Goal: Task Accomplishment & Management: Use online tool/utility

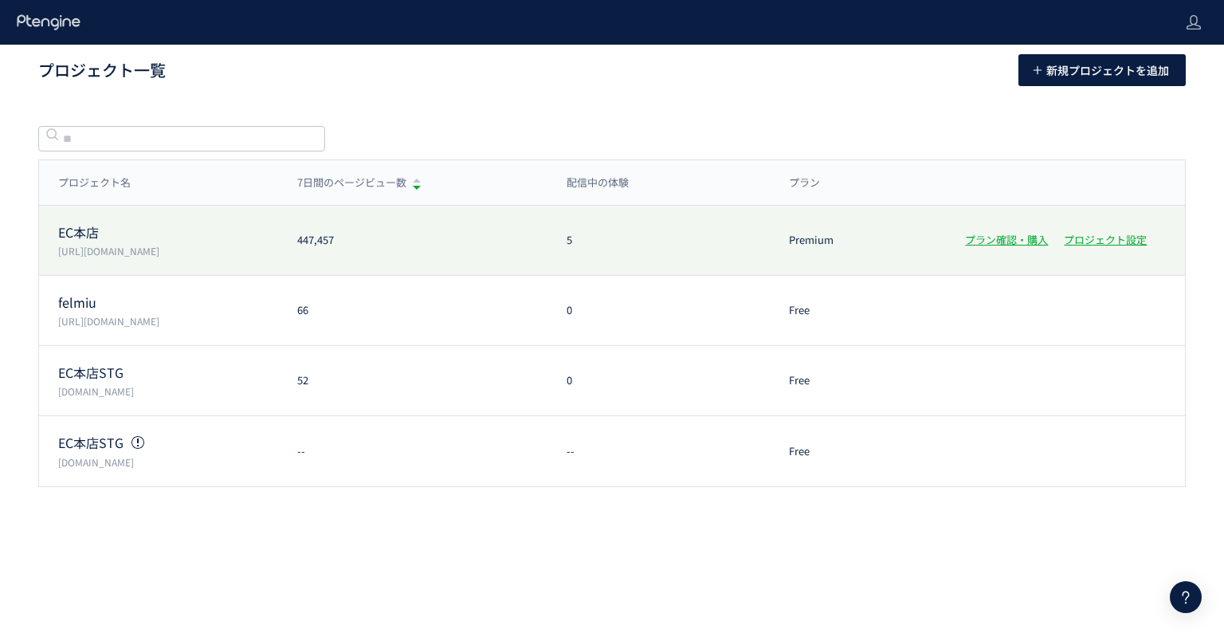
click at [83, 230] on p "EC本店" at bounding box center [168, 232] width 220 height 18
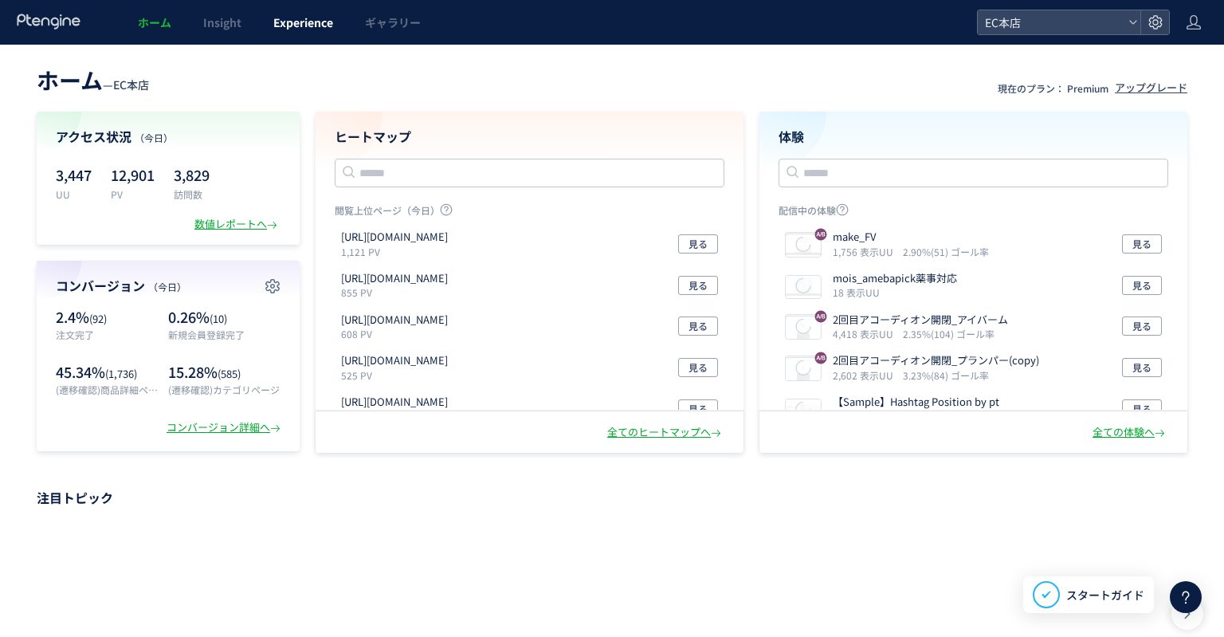
click at [292, 20] on span "Experience" at bounding box center [303, 22] width 60 height 16
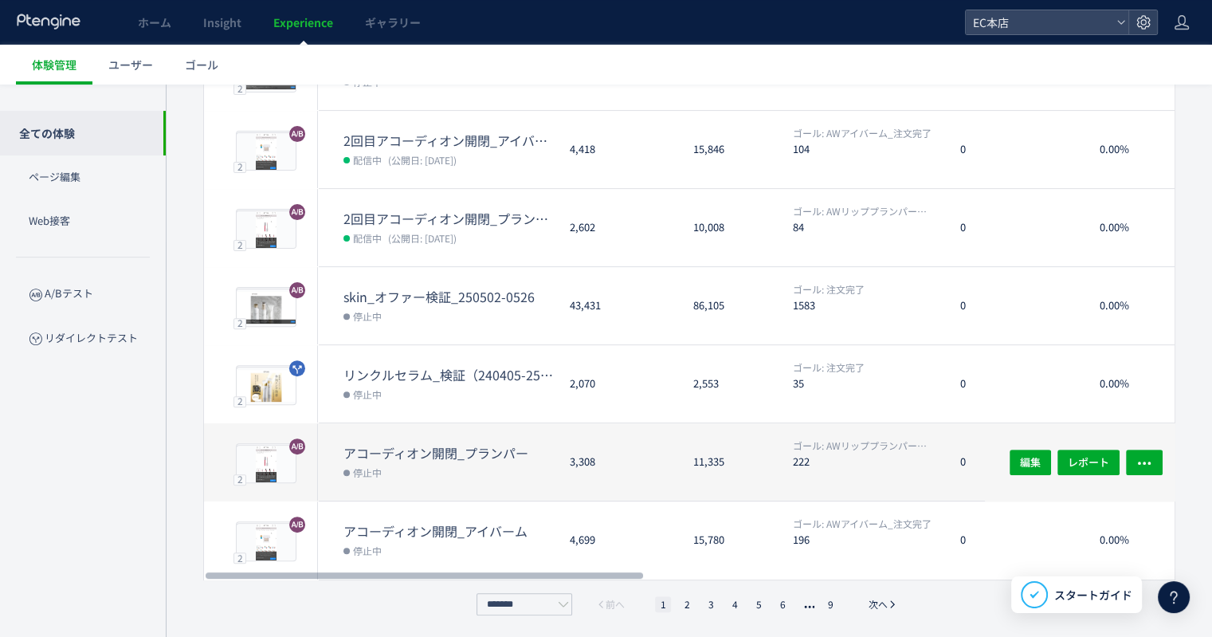
scroll to position [462, 0]
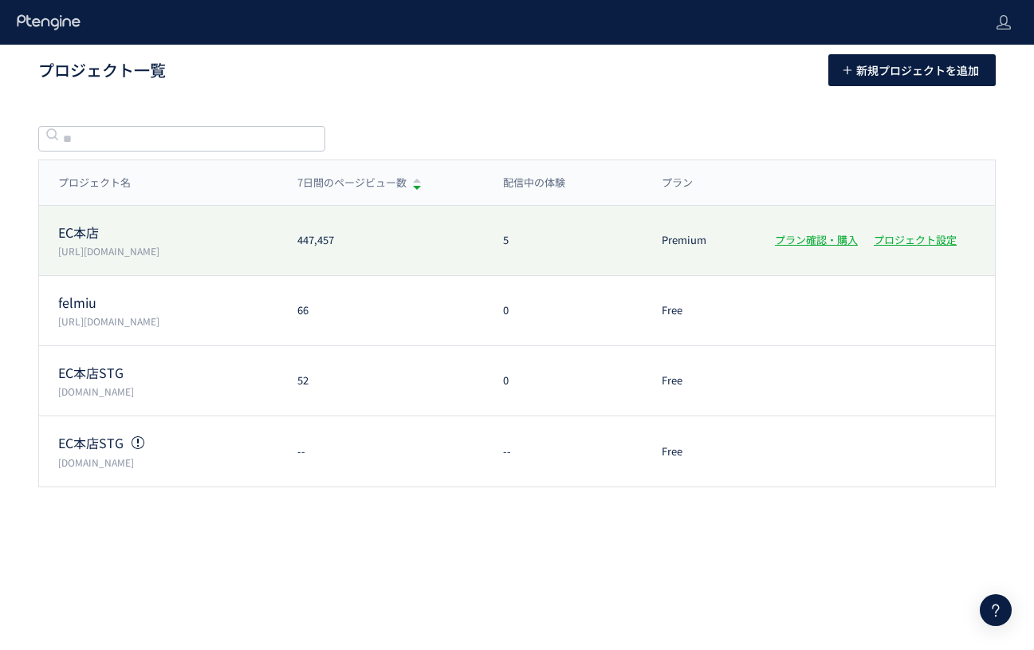
click at [98, 235] on p "EC本店" at bounding box center [168, 232] width 220 height 18
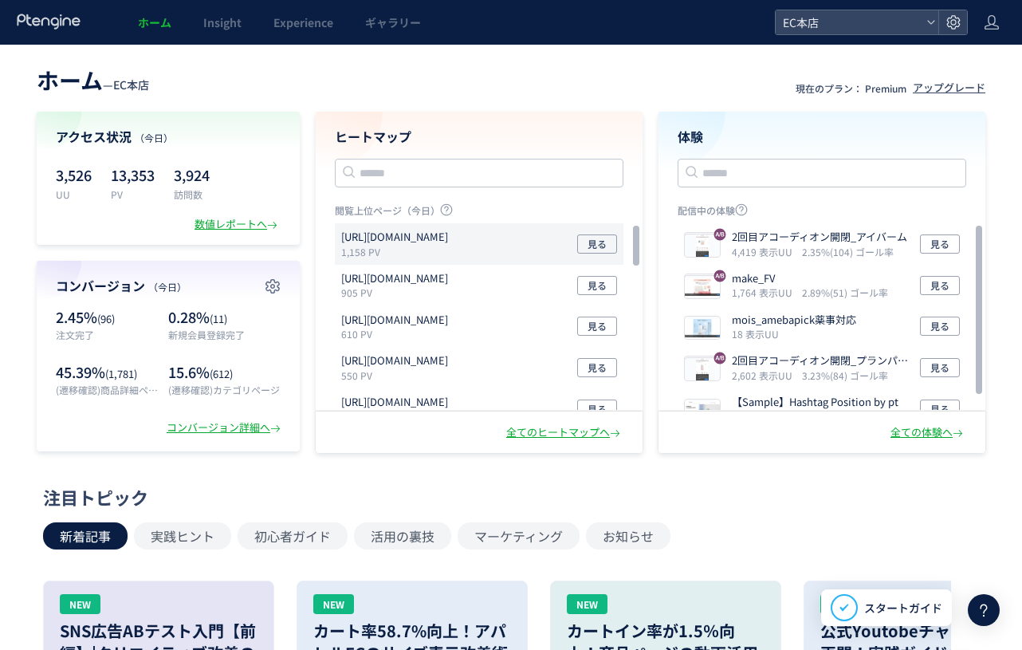
click at [418, 242] on p "[URL][DOMAIN_NAME]" at bounding box center [394, 237] width 107 height 15
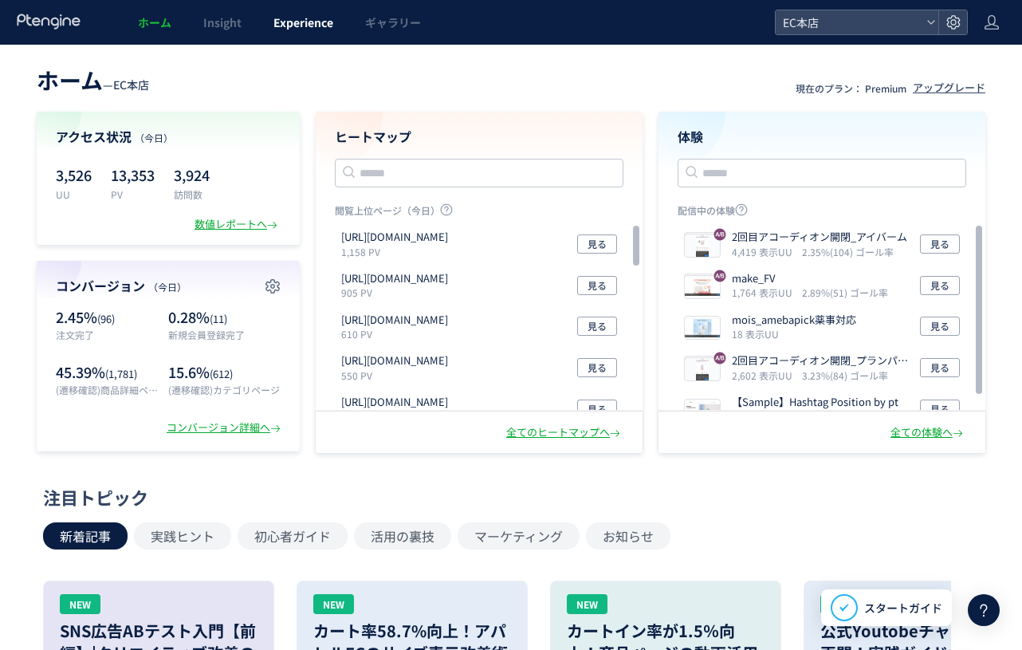
click at [301, 17] on span "Experience" at bounding box center [303, 22] width 60 height 16
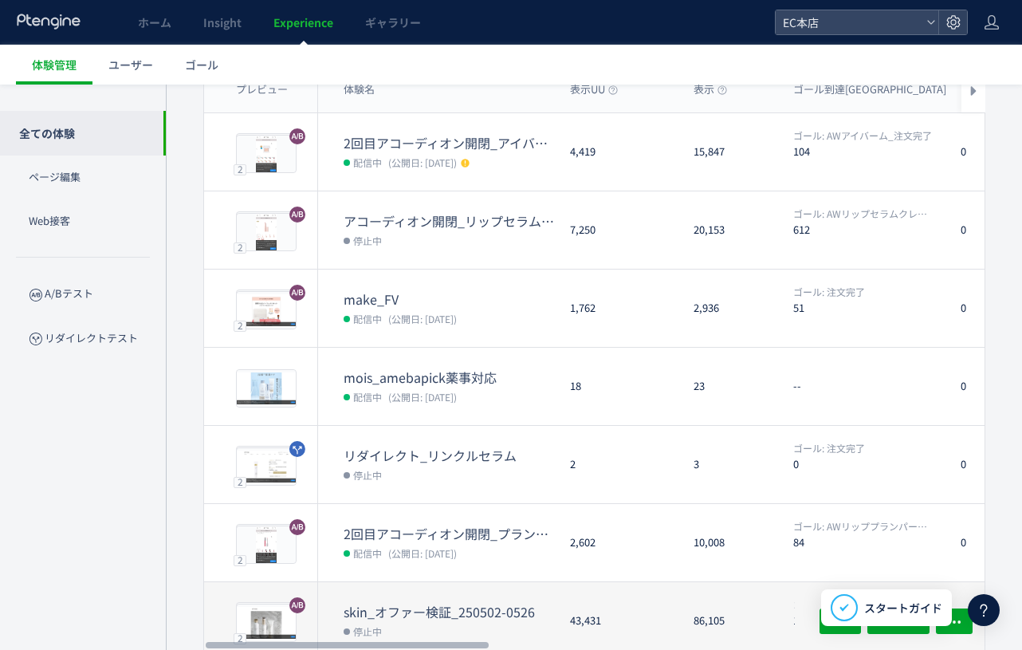
scroll to position [159, 0]
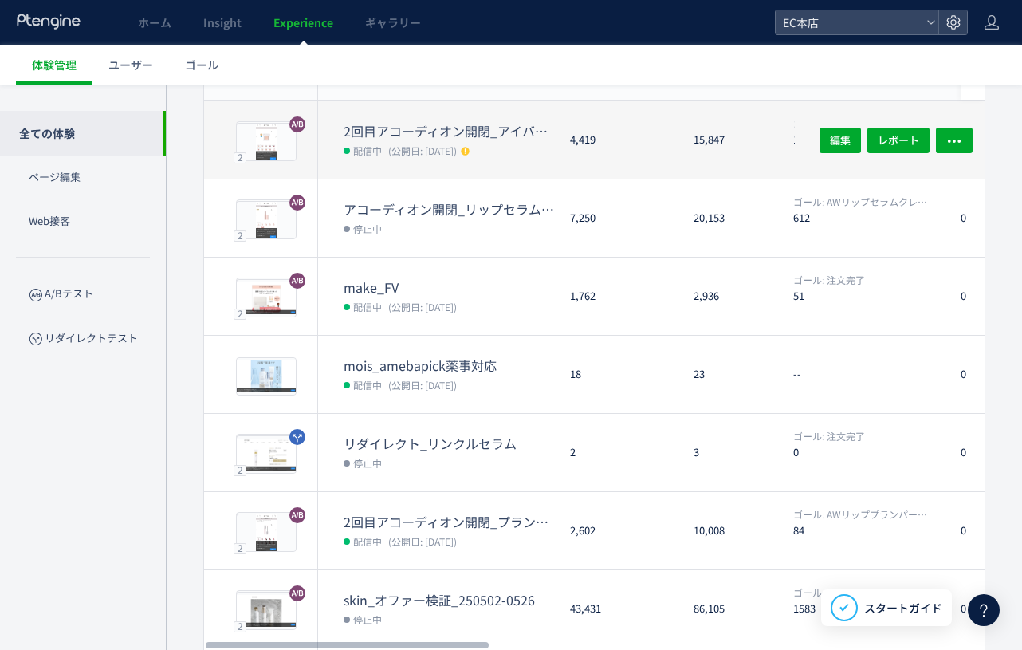
click at [553, 149] on dd "配信中 (公開日: 2025/08/06)" at bounding box center [450, 149] width 214 height 21
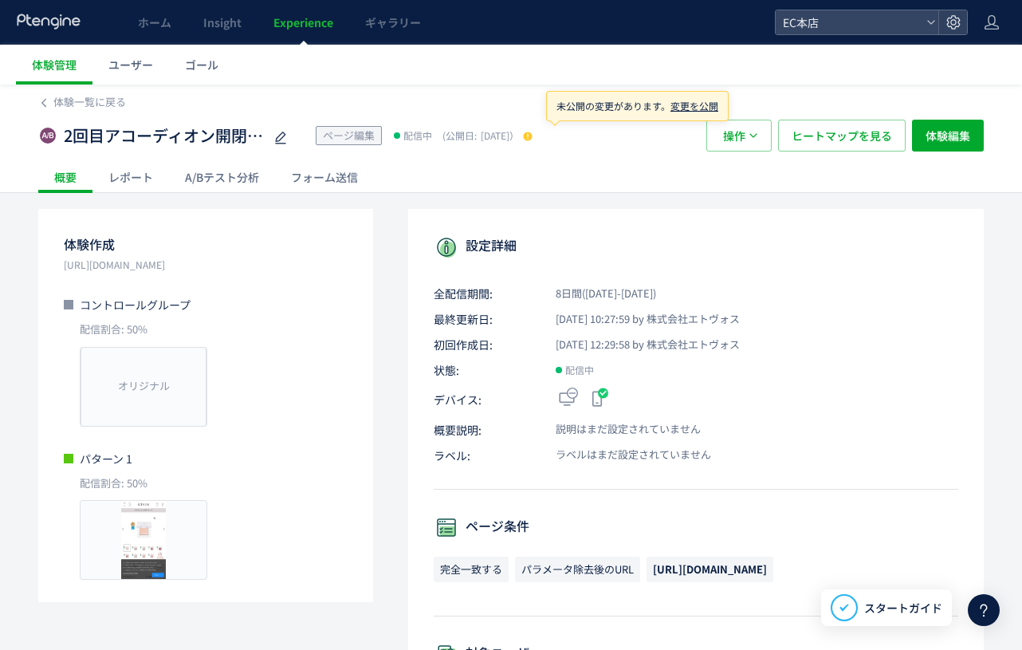
click at [532, 139] on use at bounding box center [527, 136] width 9 height 9
click at [597, 158] on div "2回目アコーディオン開閉_アイバーム ページ編集 配信中 (公開日: 2025/08/06） 操作 ヒートマップを見る 体験編集" at bounding box center [510, 135] width 945 height 51
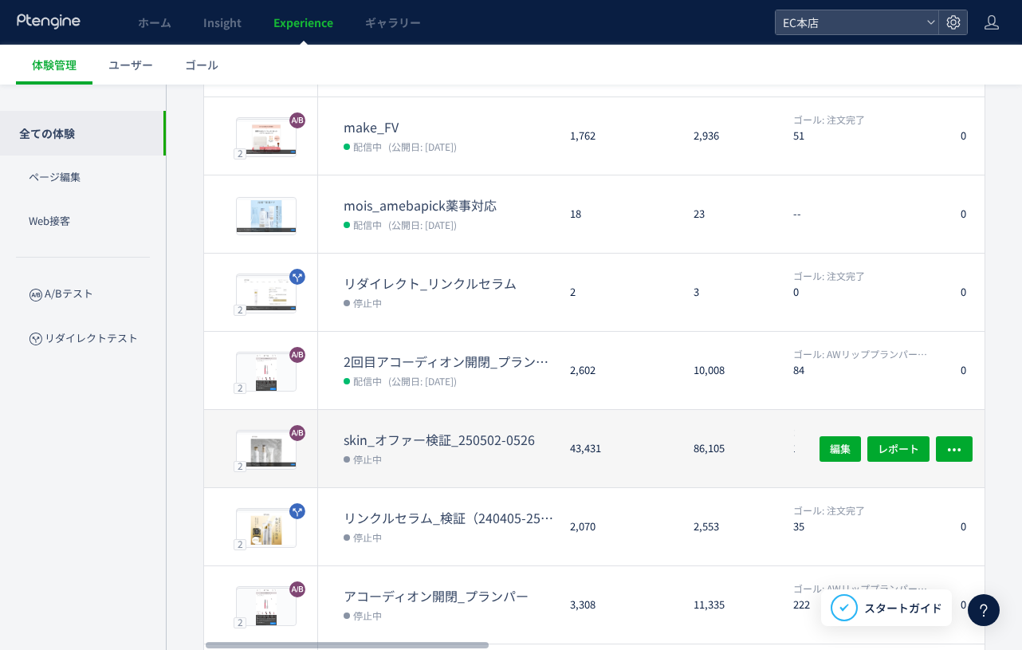
scroll to position [399, 0]
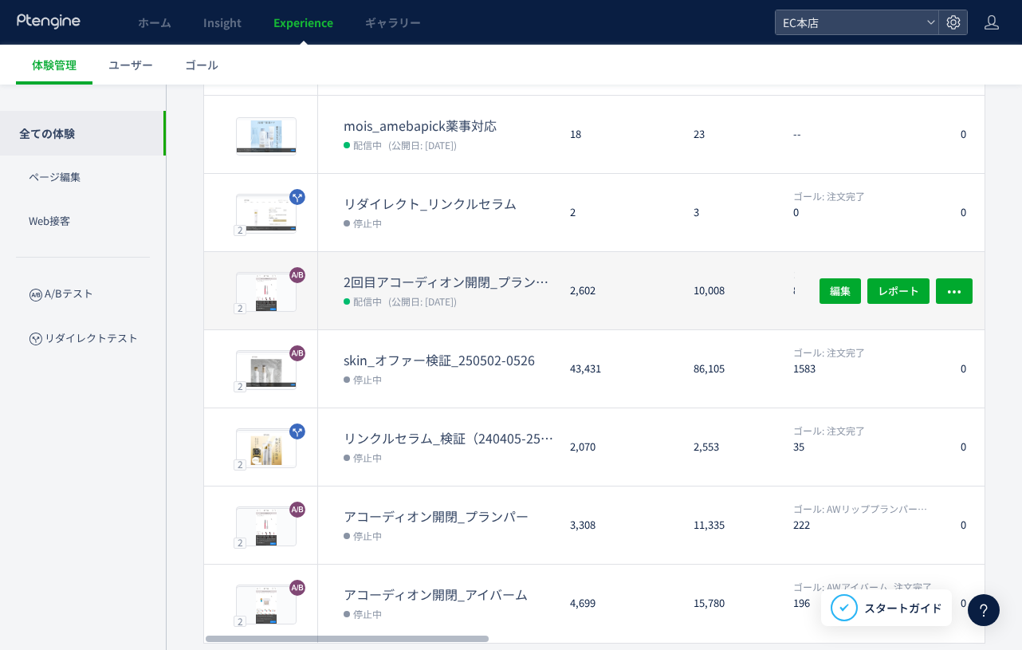
click at [449, 292] on dd "配信中 (公開日: 2025/08/06)" at bounding box center [450, 300] width 214 height 21
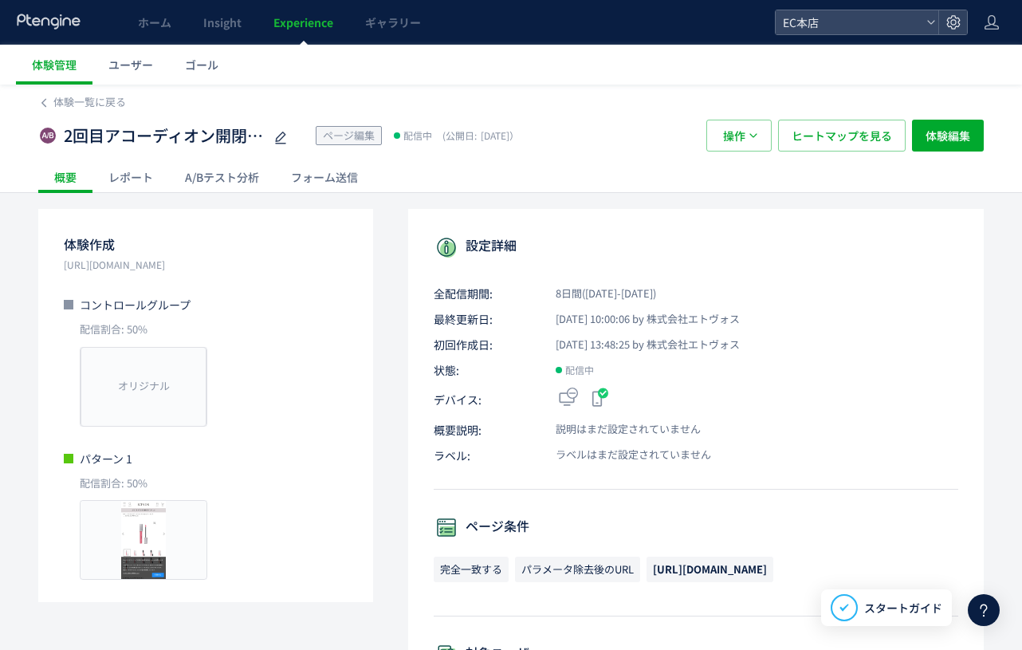
click at [229, 186] on div "A/Bテスト分析" at bounding box center [222, 177] width 106 height 32
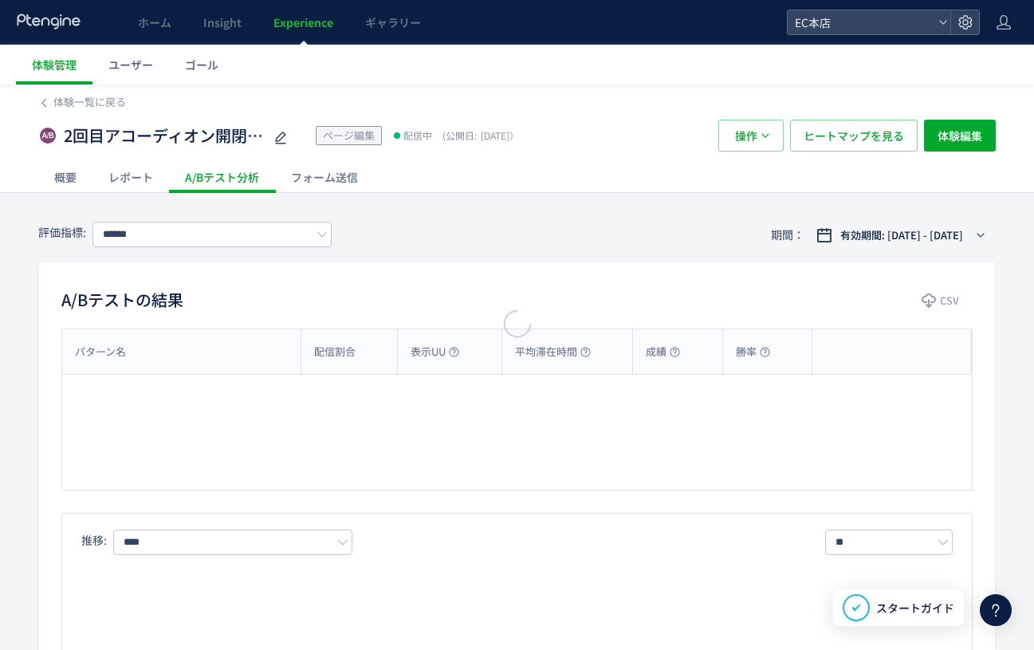
type input "**********"
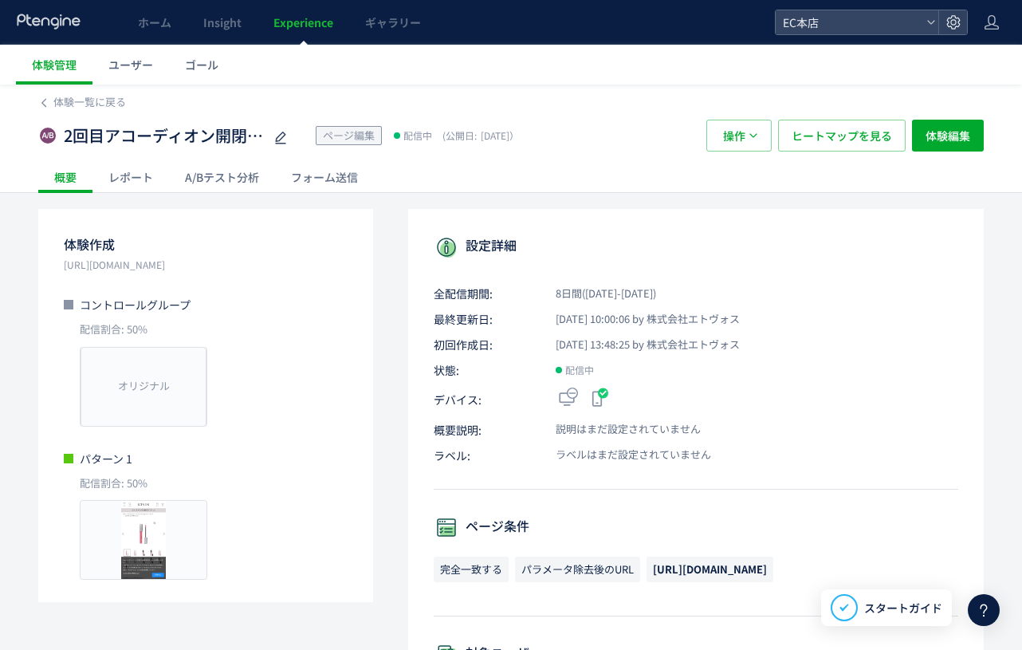
click at [281, 18] on span "Experience" at bounding box center [303, 22] width 60 height 16
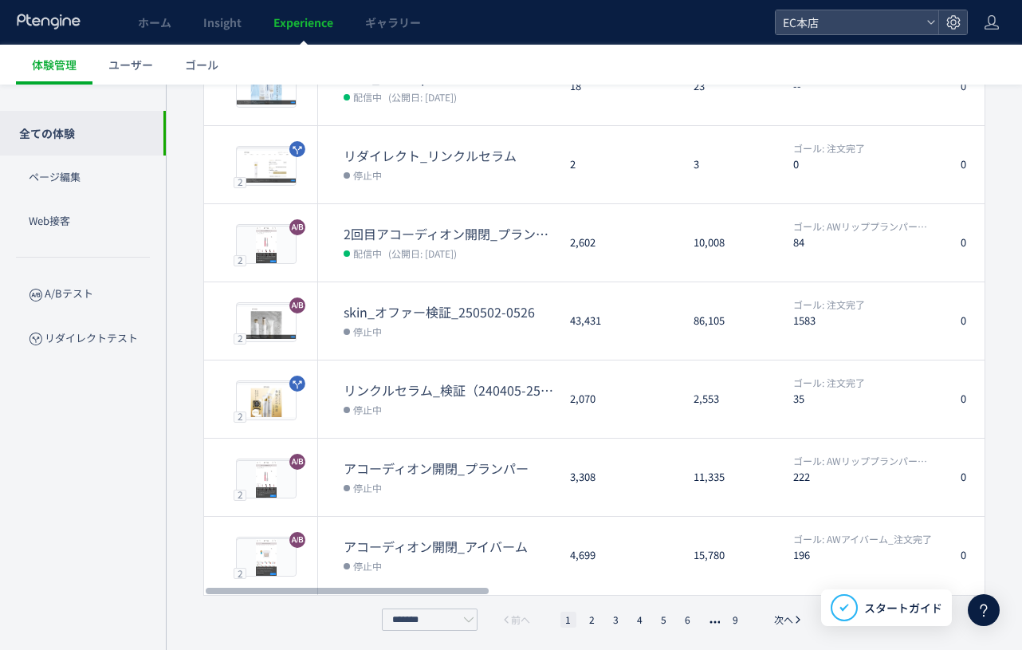
scroll to position [451, 0]
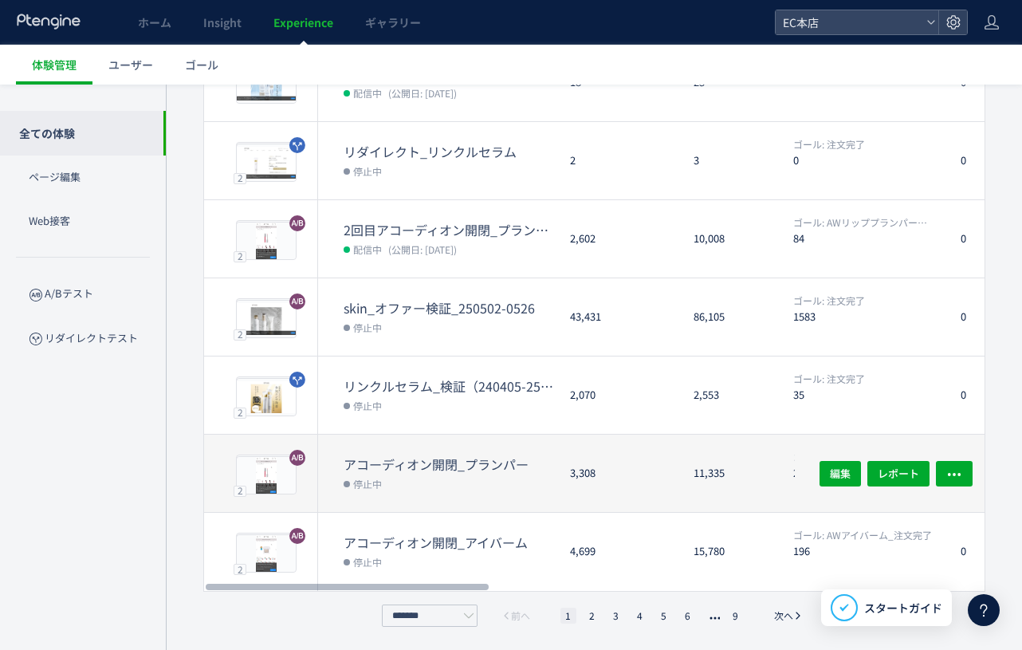
click at [445, 463] on dt "アコーディオン開閉_プランパー" at bounding box center [450, 464] width 214 height 18
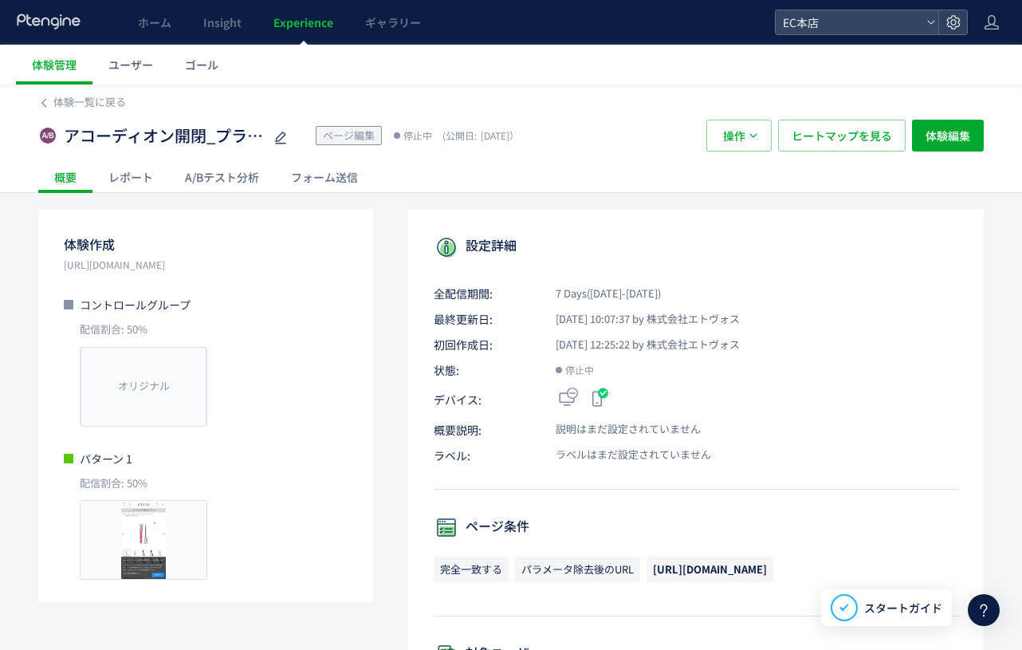
click at [194, 187] on div "A/Bテスト分析" at bounding box center [222, 177] width 106 height 32
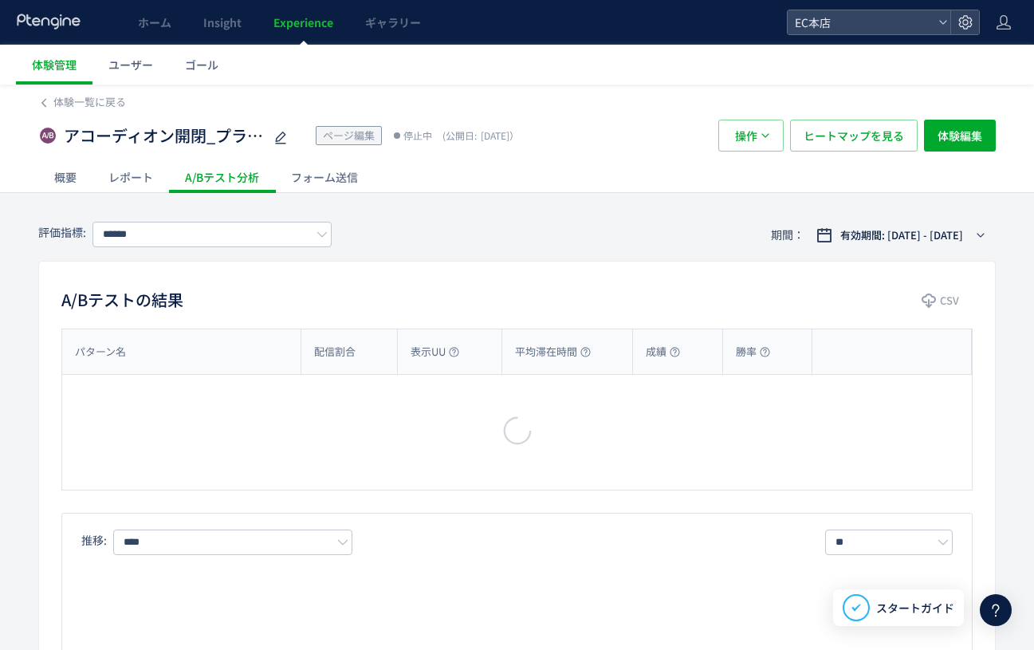
type input "**********"
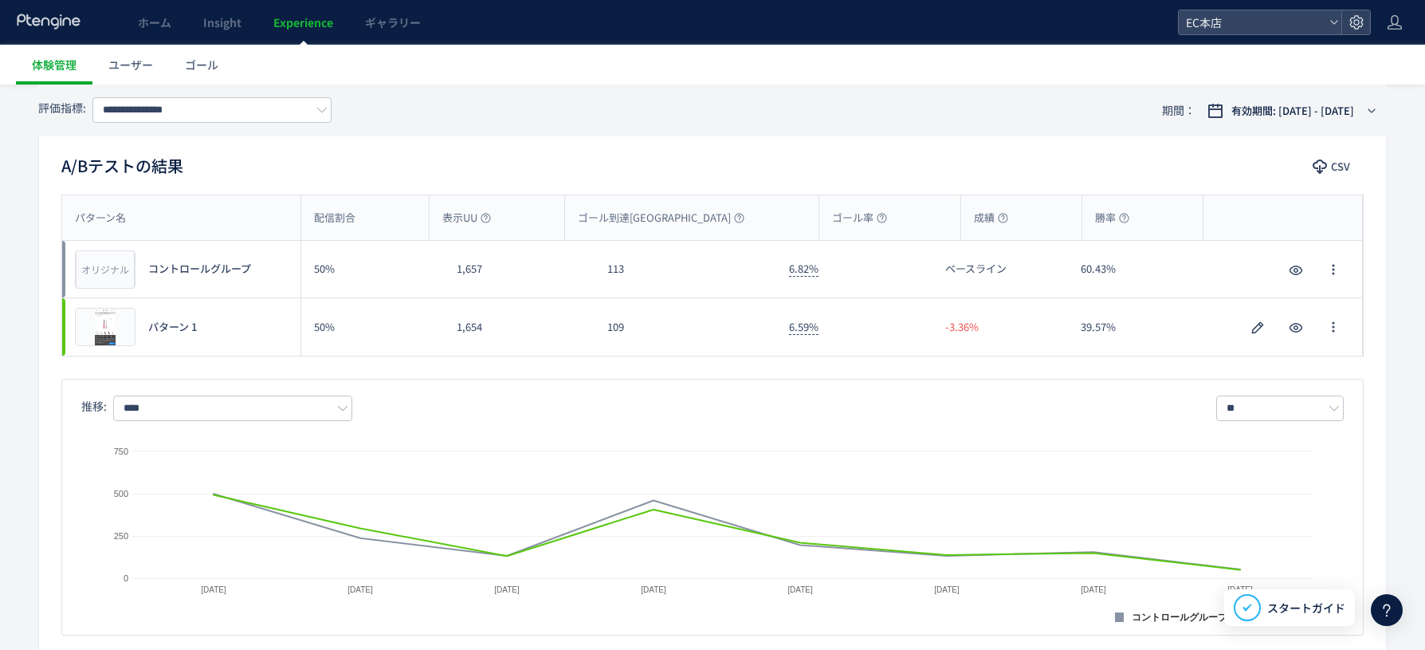
scroll to position [753, 0]
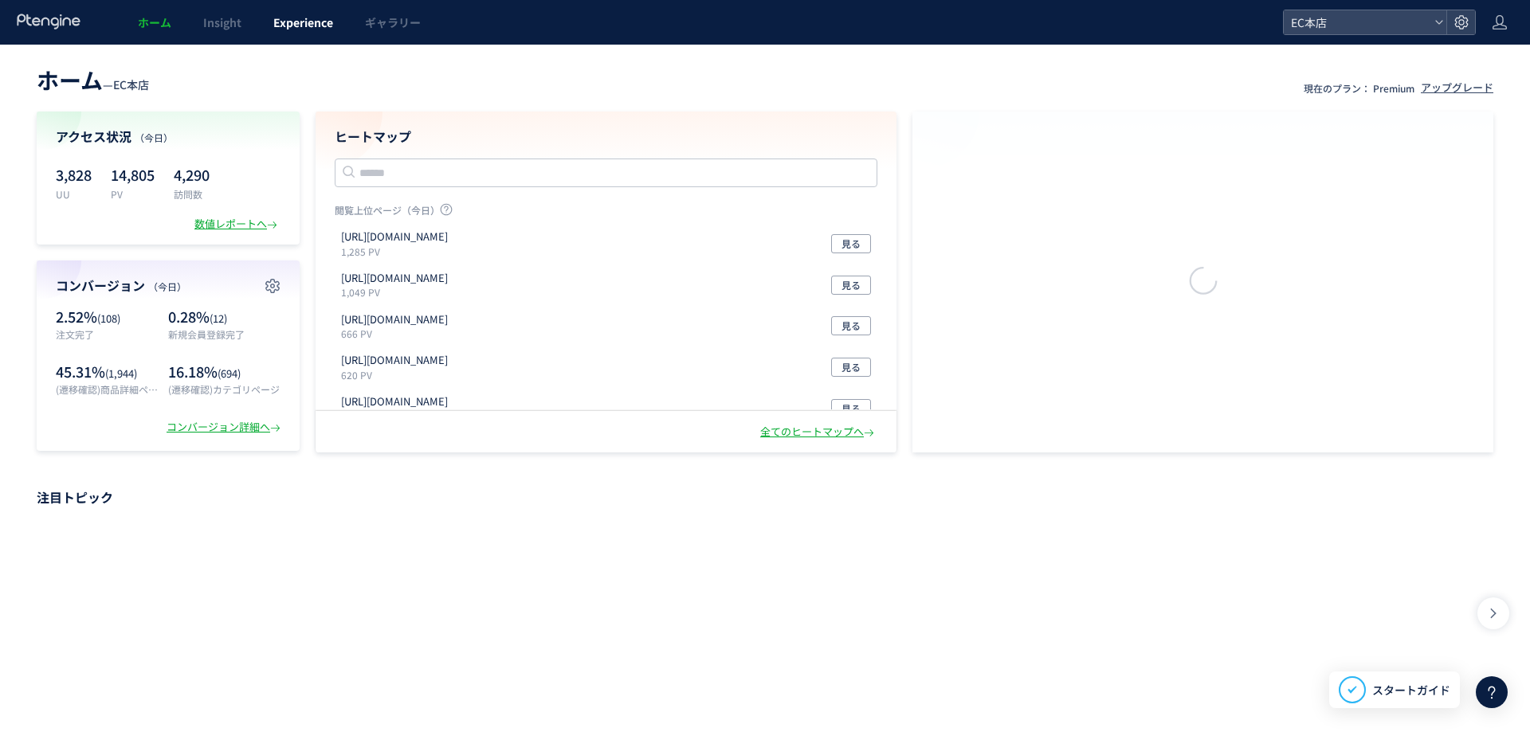
click at [293, 16] on span "Experience" at bounding box center [303, 22] width 60 height 16
